Goal: Task Accomplishment & Management: Manage account settings

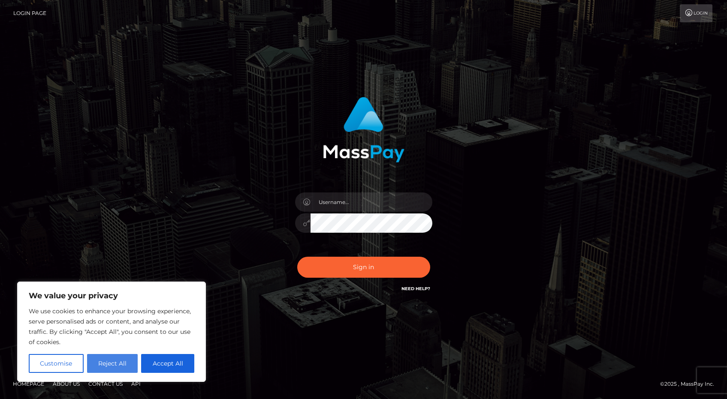
click at [114, 364] on button "Reject All" at bounding box center [112, 363] width 51 height 19
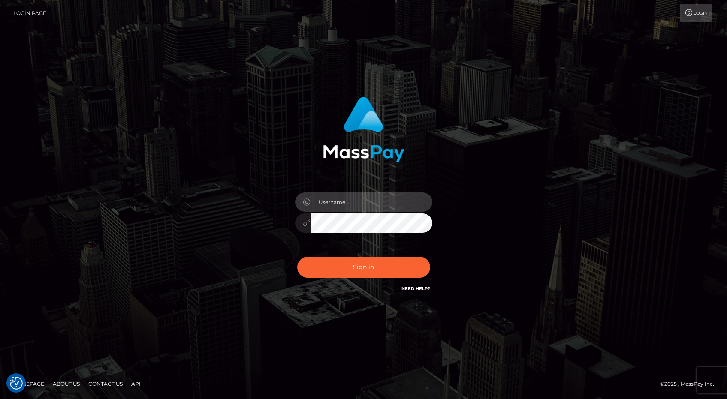
click at [330, 208] on input "text" at bounding box center [371, 202] width 122 height 19
type input "[EMAIL_ADDRESS][DOMAIN_NAME]"
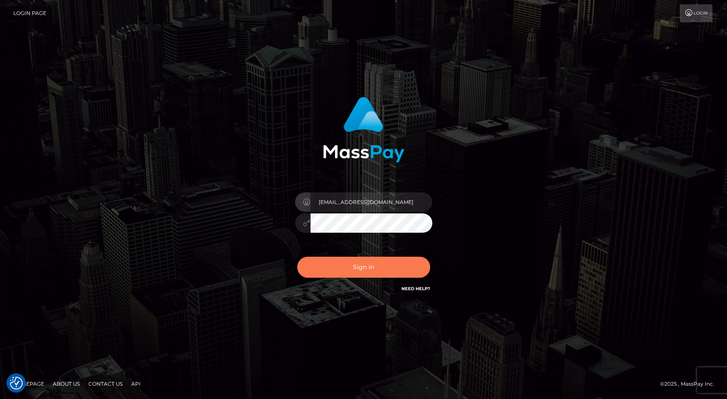
click at [363, 265] on button "Sign in" at bounding box center [363, 267] width 133 height 21
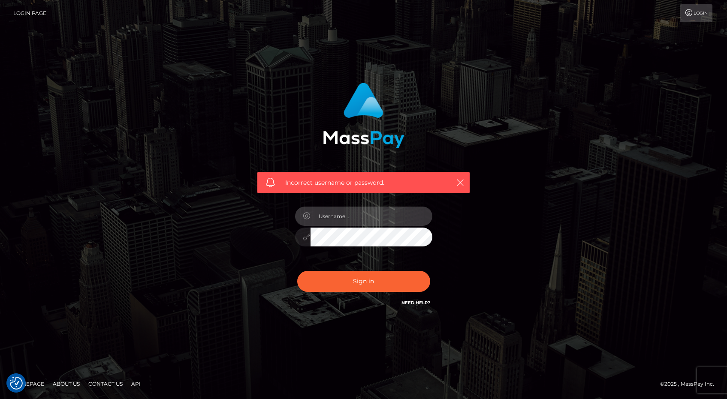
click at [362, 218] on input "text" at bounding box center [371, 216] width 122 height 19
type input "[EMAIL_ADDRESS][DOMAIN_NAME]"
click at [295, 237] on div at bounding box center [363, 236] width 137 height 17
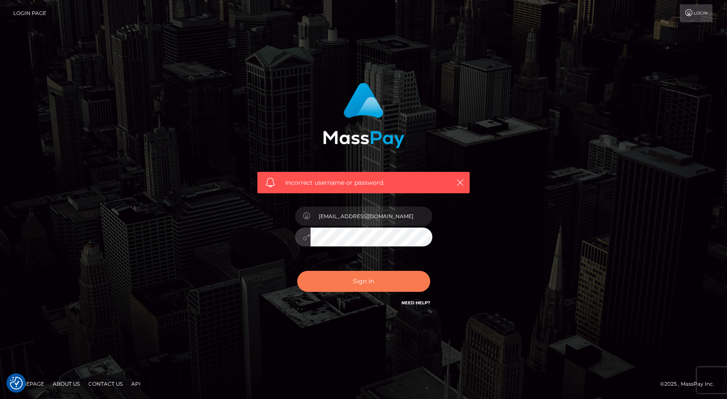
click at [341, 281] on button "Sign in" at bounding box center [363, 281] width 133 height 21
click at [368, 280] on button "Sign in" at bounding box center [363, 281] width 133 height 21
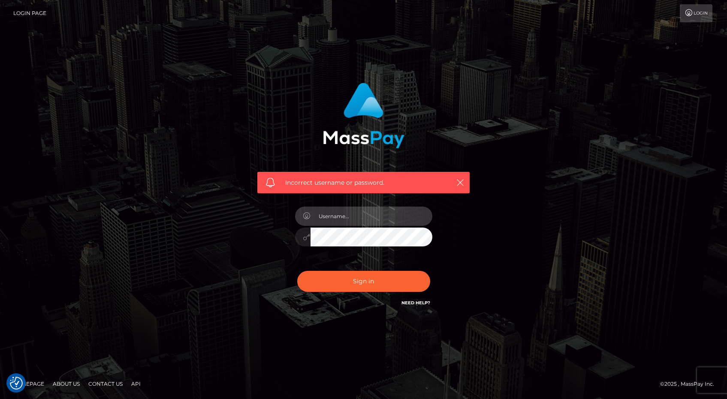
click at [358, 222] on input "text" at bounding box center [371, 216] width 122 height 19
type input "[EMAIL_ADDRESS][DOMAIN_NAME]"
click at [309, 236] on div at bounding box center [363, 236] width 137 height 17
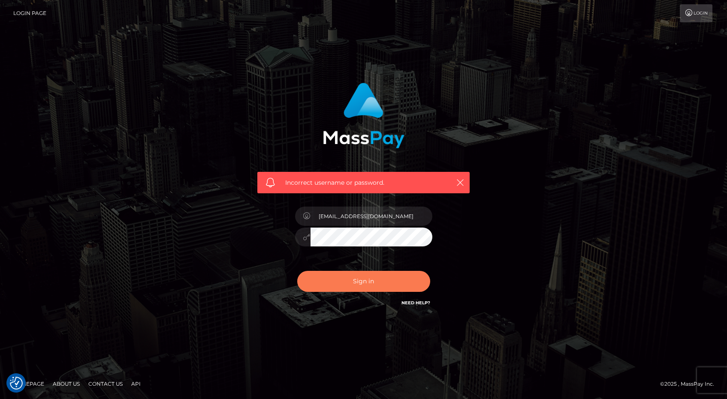
click at [335, 280] on button "Sign in" at bounding box center [363, 281] width 133 height 21
click at [108, 385] on link "Contact Us" at bounding box center [105, 383] width 41 height 13
